Goal: Task Accomplishment & Management: Use online tool/utility

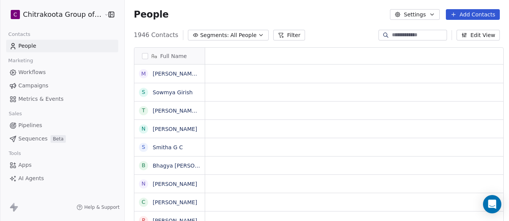
click at [496, 209] on icon "Open Intercom Messenger" at bounding box center [491, 204] width 9 height 9
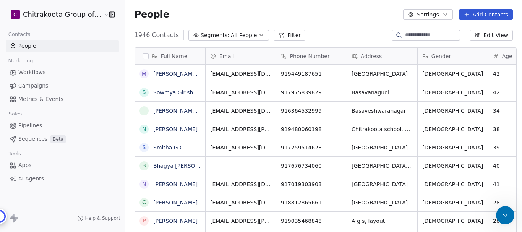
click at [36, 71] on span "Workflows" at bounding box center [32, 72] width 28 height 8
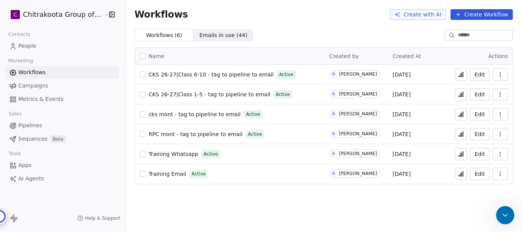
click at [506, 219] on div "Close Intercom Messenger" at bounding box center [504, 214] width 18 height 18
click at [488, 14] on button "Create Workflow" at bounding box center [482, 14] width 62 height 11
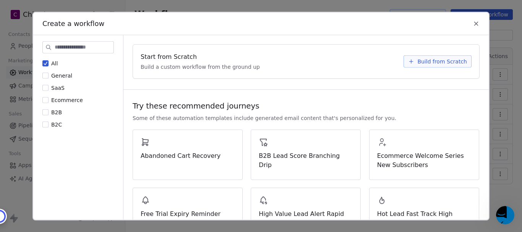
scroll to position [2361, 0]
click at [475, 23] on icon at bounding box center [476, 23] width 7 height 7
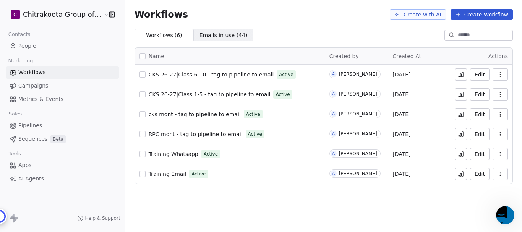
click at [211, 77] on span "CKS 26-27|Class 6-10 - tag to pipeline to email" at bounding box center [211, 75] width 125 height 6
click at [480, 10] on button "Create Workflow" at bounding box center [482, 14] width 62 height 11
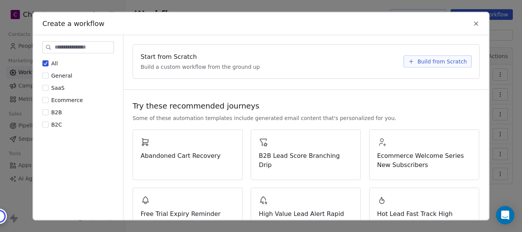
click at [450, 60] on span "Build from Scratch" at bounding box center [443, 61] width 50 height 8
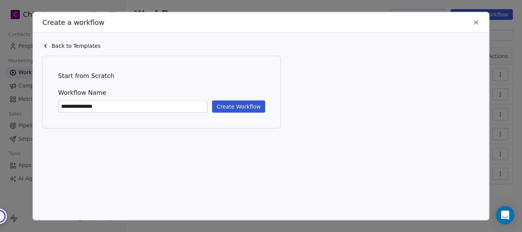
type input "**********"
click at [255, 104] on button "Create Workflow" at bounding box center [238, 106] width 53 height 12
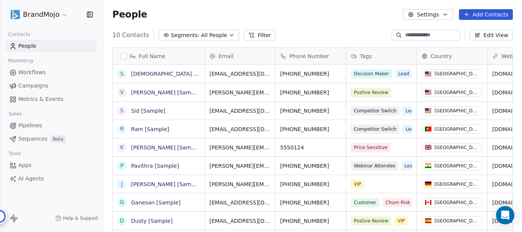
click at [65, 15] on html "BrandMojo Contacts People Marketing Workflows Campaigns Metrics & Events Sales …" at bounding box center [261, 116] width 522 height 232
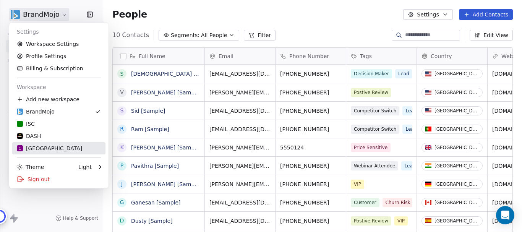
click at [40, 150] on div "C Chitrakoota School" at bounding box center [49, 149] width 65 height 8
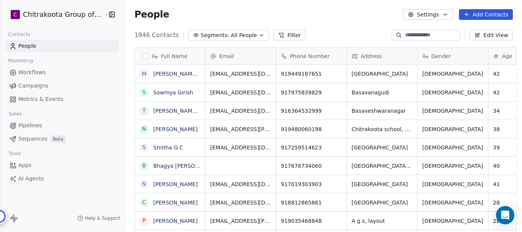
scroll to position [198, 395]
click at [500, 215] on div "Open Intercom Messenger" at bounding box center [506, 215] width 20 height 20
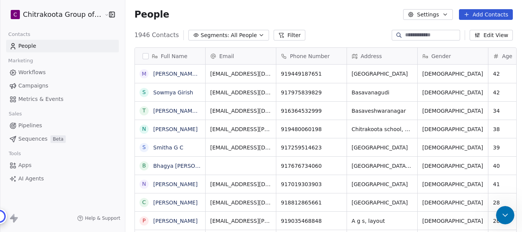
scroll to position [0, 0]
click at [101, 15] on html "C Chitrakoota Group of Institutions Contacts People Marketing Workflows Campaig…" at bounding box center [261, 145] width 522 height 291
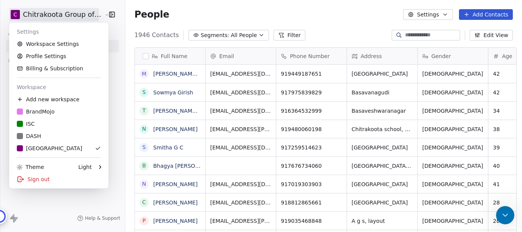
click at [104, 13] on html "C Chitrakoota Group of Institutions Contacts People Marketing Workflows Campaig…" at bounding box center [261, 145] width 522 height 291
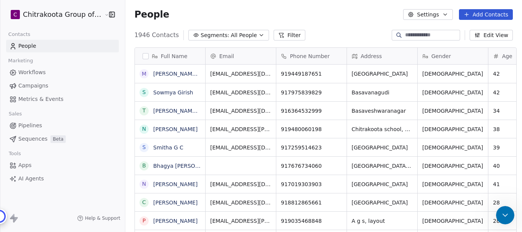
click at [307, 14] on div "People Settings Add Contacts" at bounding box center [324, 14] width 379 height 11
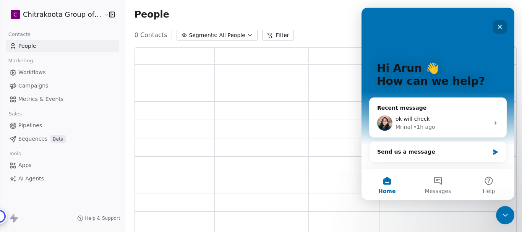
click at [498, 27] on icon "Close" at bounding box center [500, 27] width 6 height 6
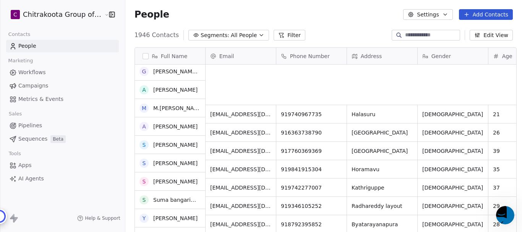
scroll to position [1298, 0]
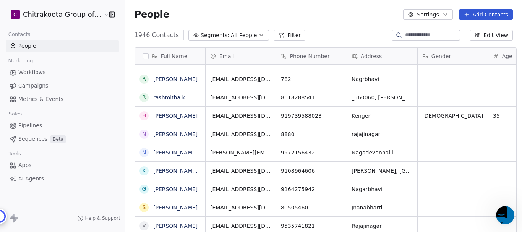
click at [35, 72] on span "Workflows" at bounding box center [32, 72] width 28 height 8
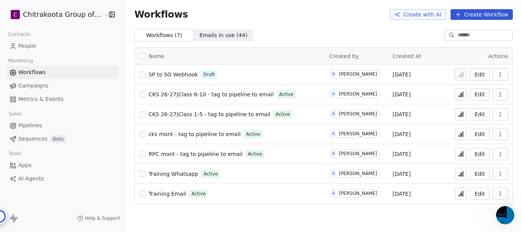
click at [105, 15] on button "button" at bounding box center [110, 15] width 11 height 8
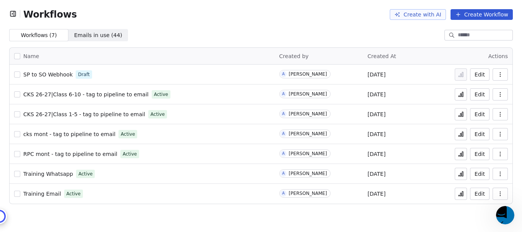
click at [10, 16] on icon "button" at bounding box center [13, 14] width 8 height 8
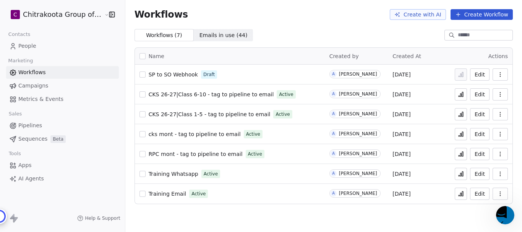
click at [57, 16] on html "C Chitrakoota Group of Institutions Contacts People Marketing Workflows Campaig…" at bounding box center [261, 116] width 522 height 232
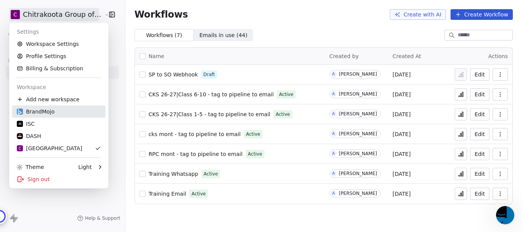
click at [46, 114] on div "BrandMojo" at bounding box center [36, 112] width 38 height 8
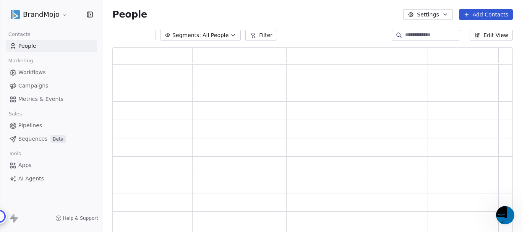
scroll to position [180, 395]
click at [31, 73] on span "Workflows" at bounding box center [32, 72] width 28 height 8
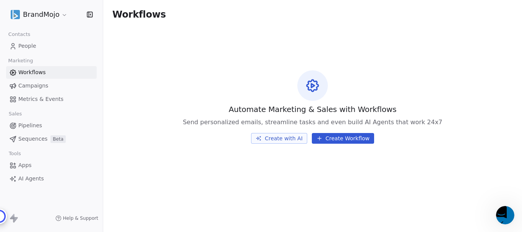
click at [56, 12] on html "BrandMojo Contacts People Marketing Workflows Campaigns Metrics & Events Sales …" at bounding box center [261, 116] width 522 height 232
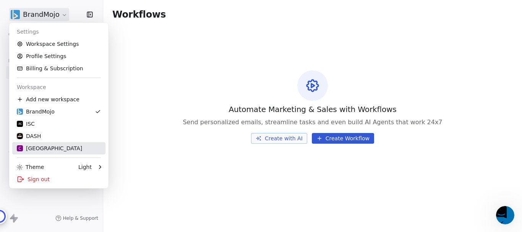
click at [39, 148] on div "C Chitrakoota School" at bounding box center [49, 149] width 65 height 8
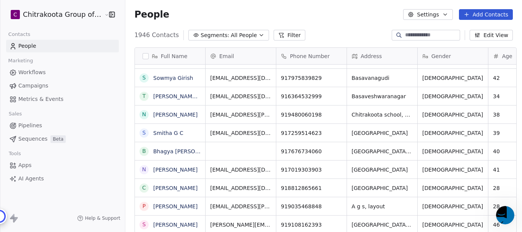
scroll to position [198, 395]
click at [34, 74] on span "Workflows" at bounding box center [32, 72] width 28 height 8
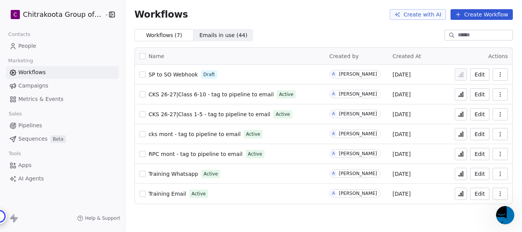
click at [184, 72] on span "SP to SO Webhook" at bounding box center [173, 75] width 49 height 6
